Goal: Book appointment/travel/reservation

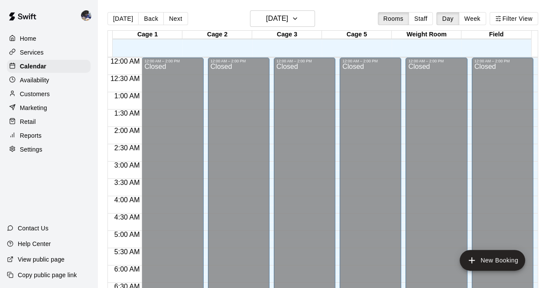
scroll to position [481, 0]
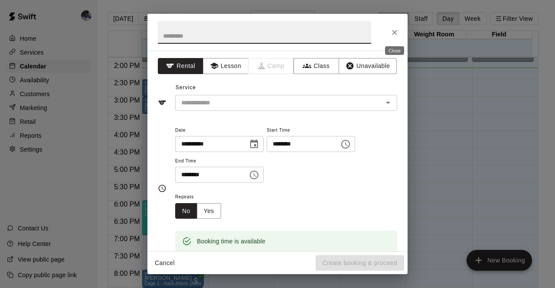
click at [392, 36] on icon "Close" at bounding box center [394, 32] width 9 height 9
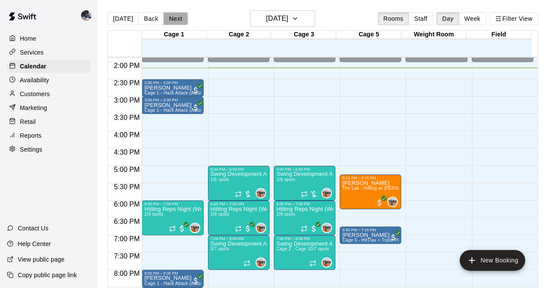
click at [178, 16] on button "Next" at bounding box center [175, 18] width 24 height 13
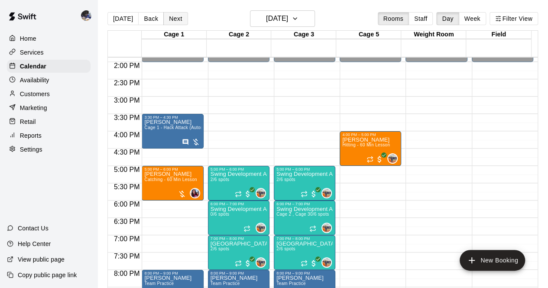
click at [178, 16] on button "Next" at bounding box center [175, 18] width 24 height 13
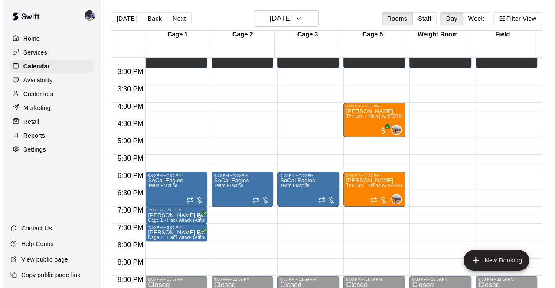
scroll to position [510, 0]
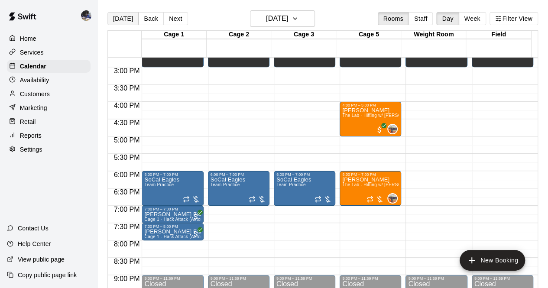
click at [129, 19] on button "[DATE]" at bounding box center [122, 18] width 31 height 13
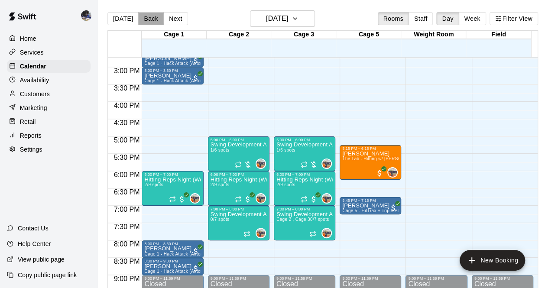
click at [148, 21] on button "Back" at bounding box center [151, 18] width 26 height 13
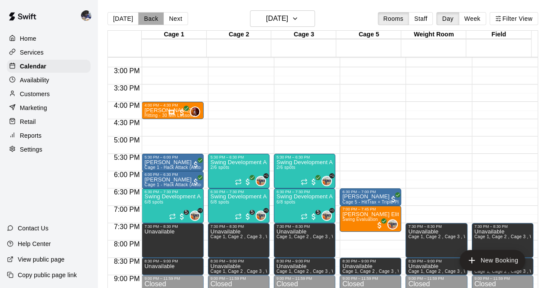
click at [148, 21] on button "Back" at bounding box center [151, 18] width 26 height 13
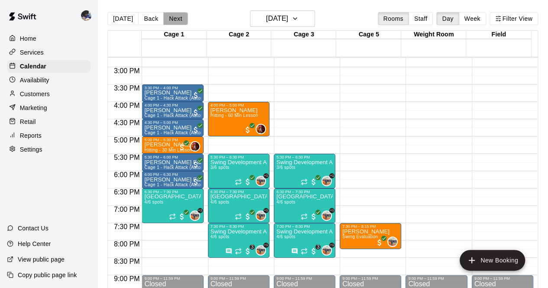
click at [175, 21] on button "Next" at bounding box center [175, 18] width 24 height 13
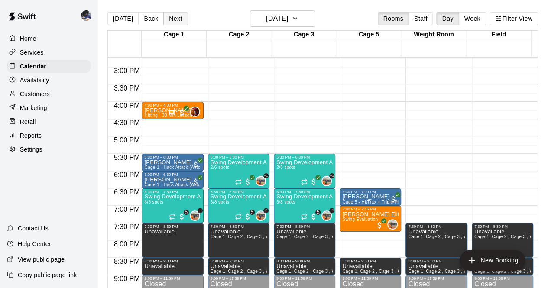
click at [175, 21] on button "Next" at bounding box center [175, 18] width 24 height 13
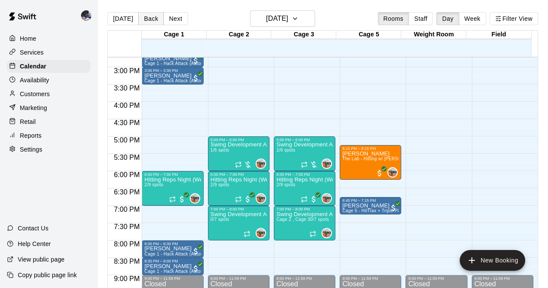
click at [146, 25] on button "Back" at bounding box center [151, 18] width 26 height 13
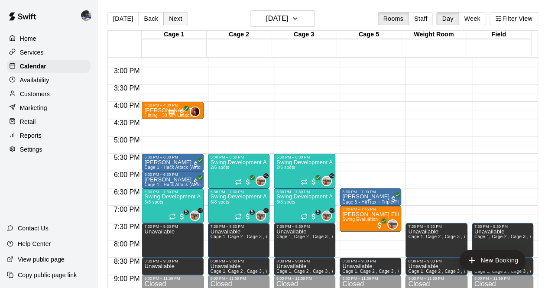
click at [182, 20] on button "Next" at bounding box center [175, 18] width 24 height 13
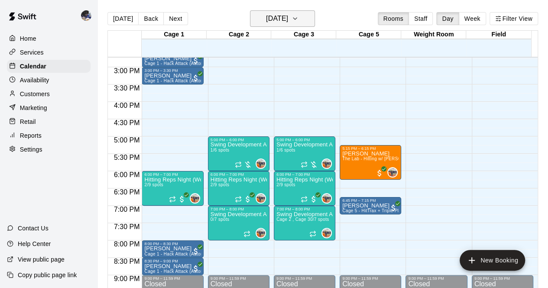
click at [277, 13] on h6 "[DATE]" at bounding box center [277, 19] width 22 height 12
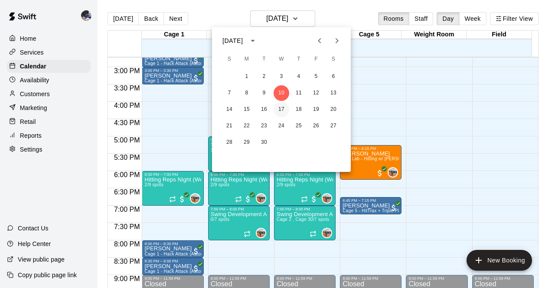
click at [279, 107] on button "17" at bounding box center [281, 110] width 16 height 16
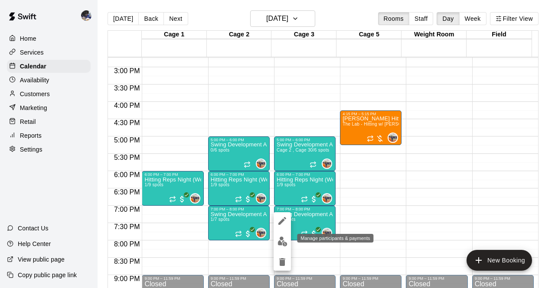
click at [279, 238] on img "edit" at bounding box center [282, 242] width 10 height 10
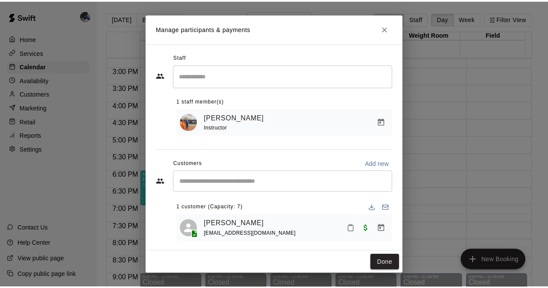
scroll to position [7, 0]
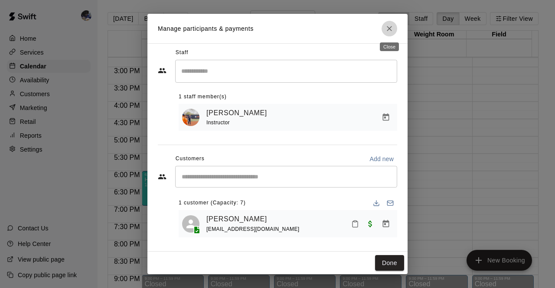
click at [386, 31] on icon "Close" at bounding box center [388, 28] width 5 height 5
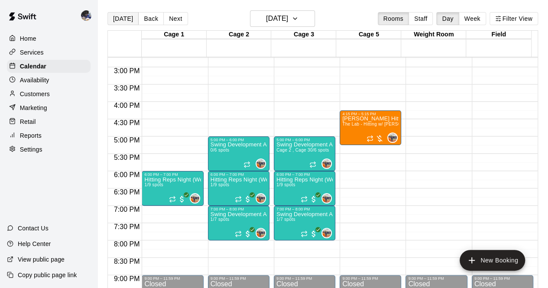
click at [118, 19] on button "[DATE]" at bounding box center [122, 18] width 31 height 13
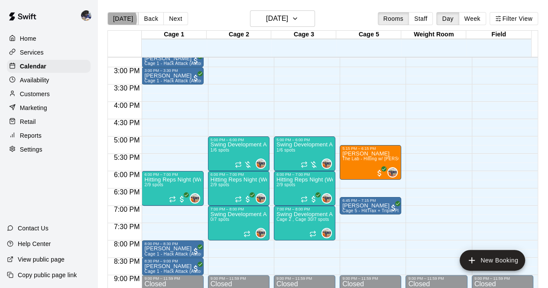
click at [118, 19] on button "[DATE]" at bounding box center [122, 18] width 31 height 13
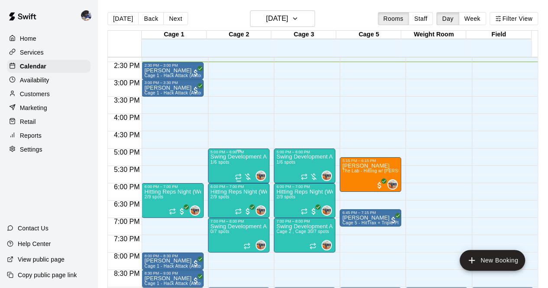
scroll to position [503, 0]
